Goal: Task Accomplishment & Management: Complete application form

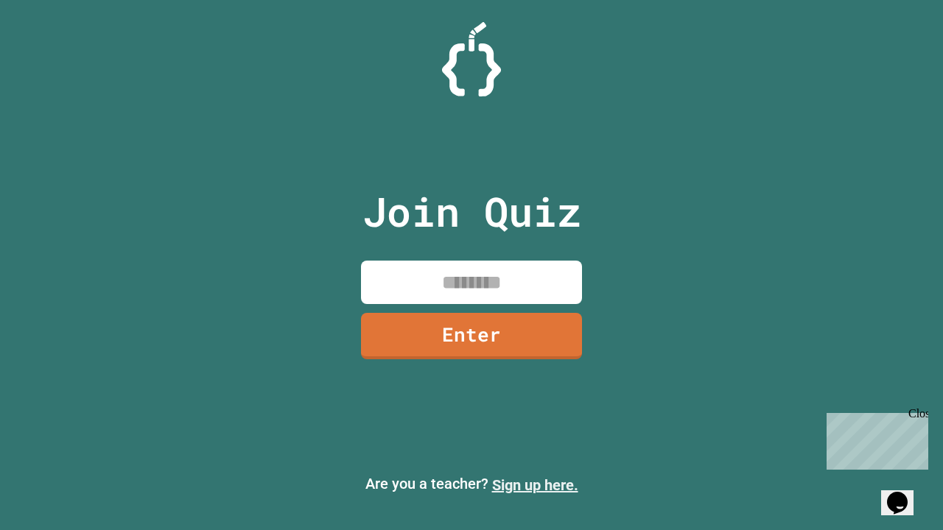
click at [535, 485] on link "Sign up here." at bounding box center [535, 486] width 86 height 18
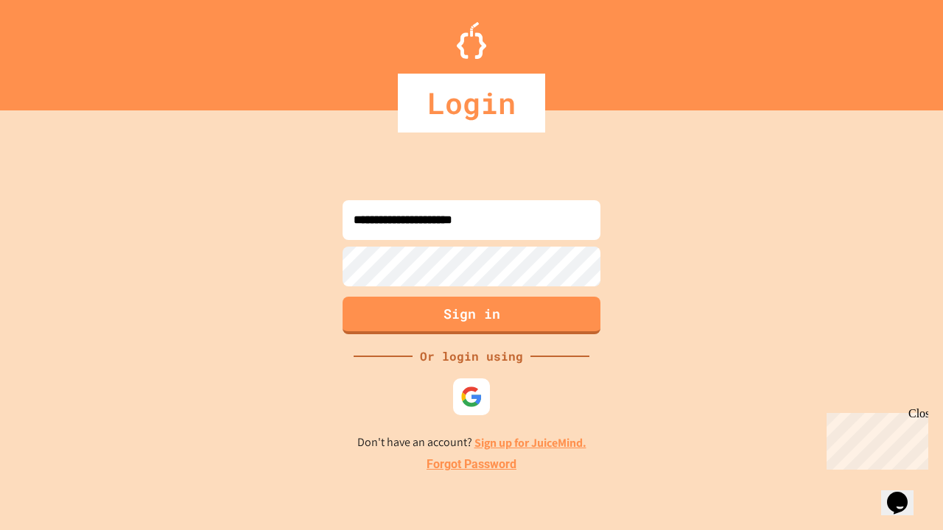
type input "**********"
